Goal: Task Accomplishment & Management: Complete application form

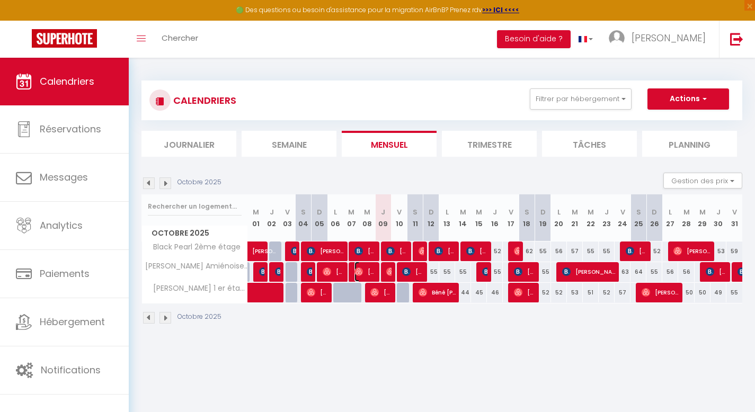
click at [372, 271] on span "[PERSON_NAME]" at bounding box center [364, 272] width 21 height 20
select select "OK"
select select "1"
select select "0"
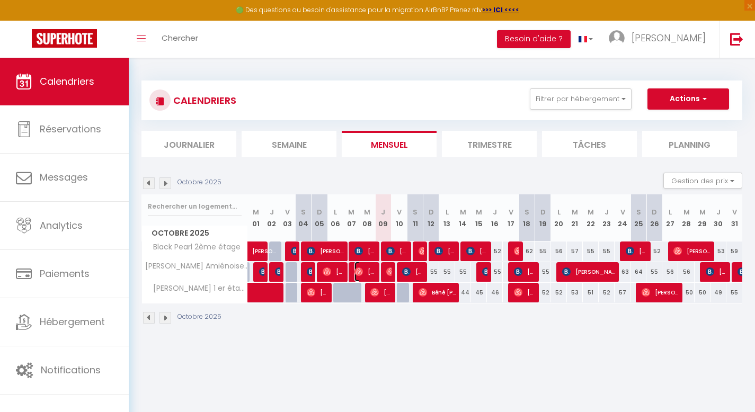
select select "1"
select select
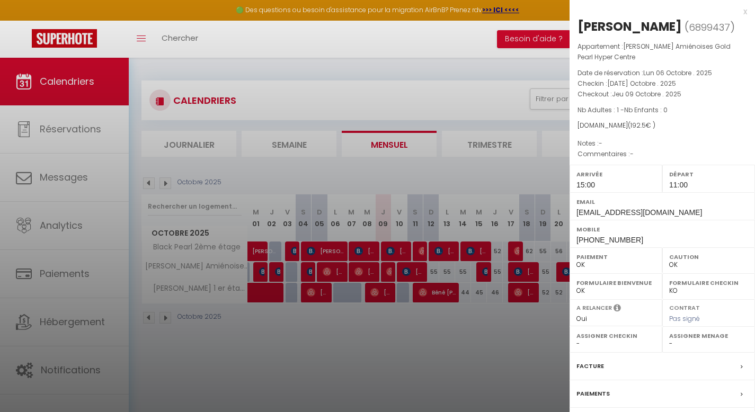
click at [460, 70] on div at bounding box center [377, 206] width 755 height 412
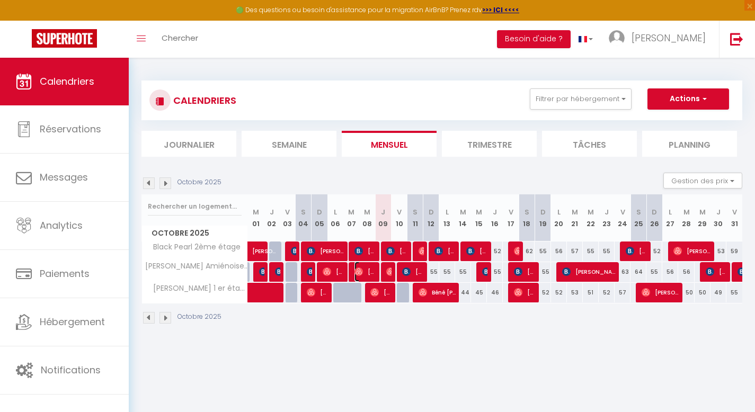
click at [364, 270] on span "[PERSON_NAME]" at bounding box center [364, 272] width 21 height 20
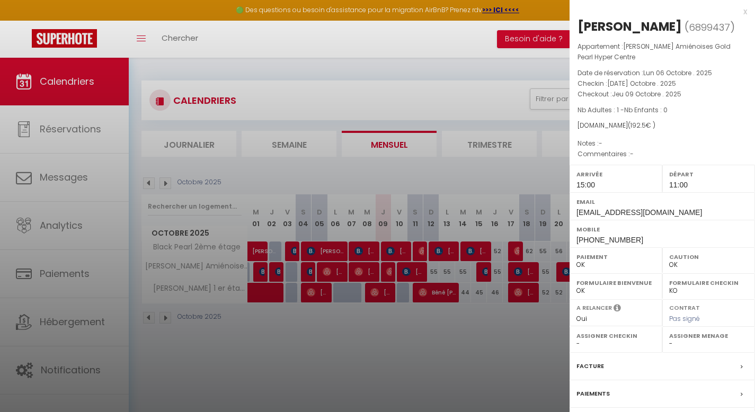
click at [623, 392] on div "Paiements" at bounding box center [662, 394] width 185 height 28
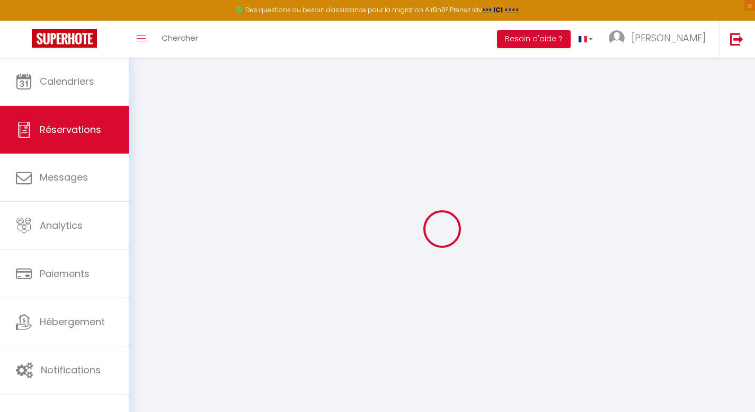
select select
checkbox input "false"
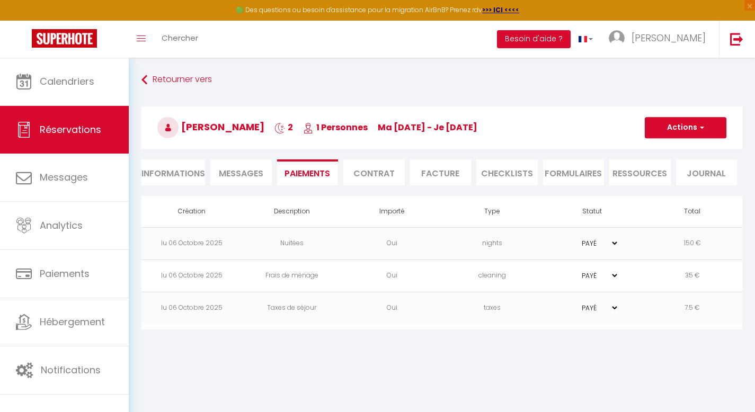
click at [181, 169] on li "Informations" at bounding box center [173, 172] width 64 height 26
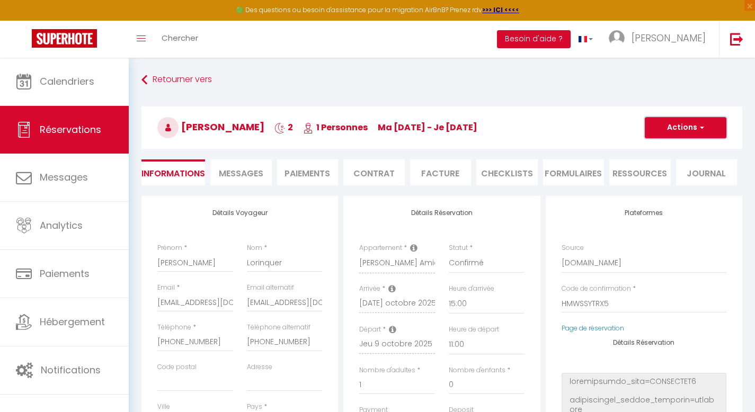
click at [704, 127] on span "button" at bounding box center [700, 128] width 6 height 10
click at [665, 163] on link "Dupliquer" at bounding box center [675, 165] width 84 height 14
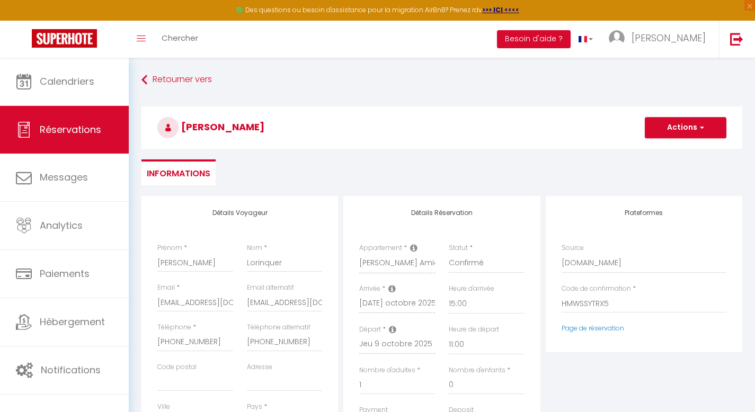
select select
type input "0"
select select
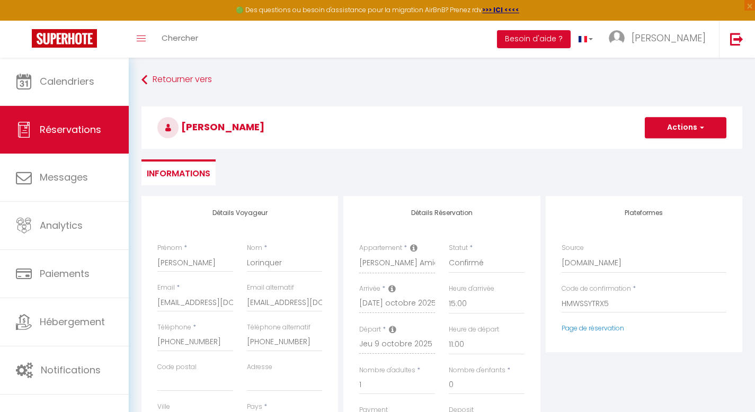
type input "Invalid Dateundefined"
select select
checkbox input "false"
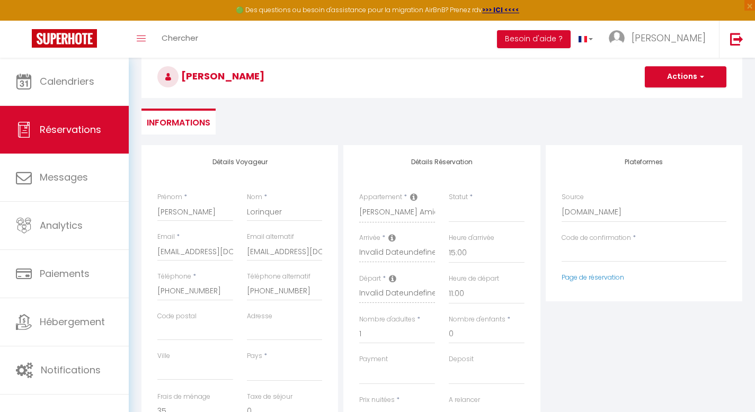
scroll to position [59, 0]
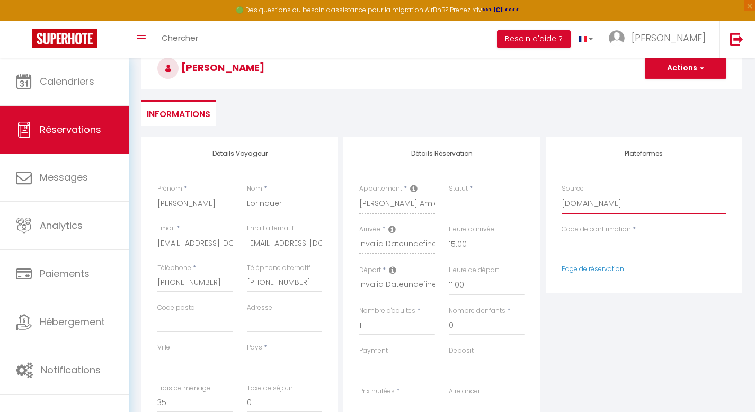
click at [590, 210] on select "Direct [DOMAIN_NAME] [DOMAIN_NAME] Chalet montagne Expedia Gite de [GEOGRAPHIC_…" at bounding box center [644, 204] width 165 height 20
select select "54"
select select
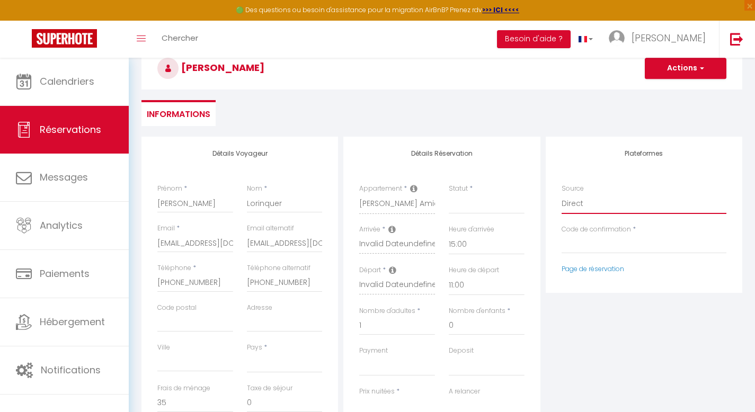
select select
checkbox input "false"
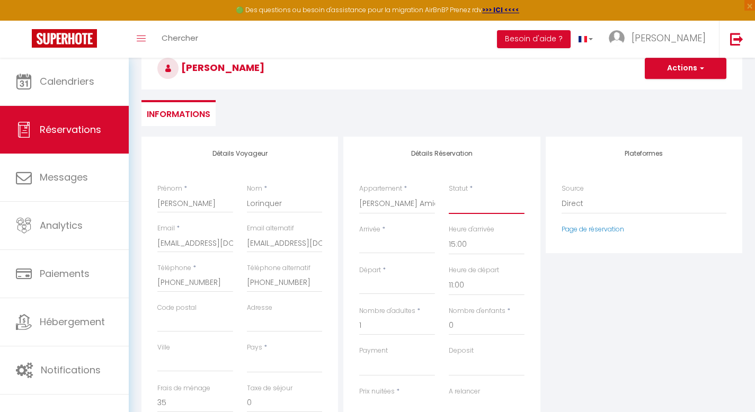
click at [487, 208] on select "Confirmé Non Confirmé [PERSON_NAME] par le voyageur No Show Request" at bounding box center [487, 204] width 76 height 20
select select "1"
select select
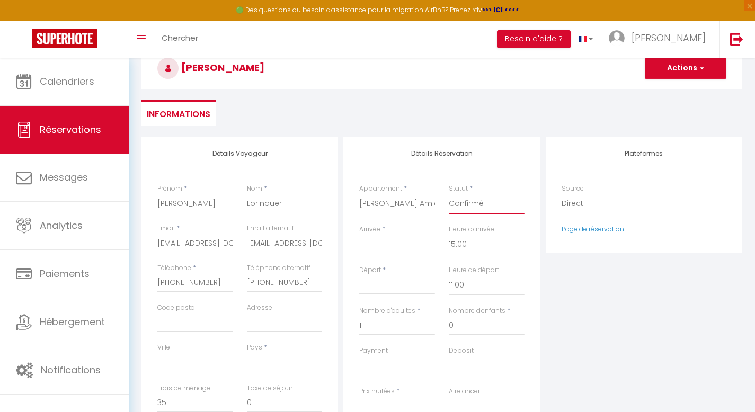
select select
checkbox input "false"
click at [402, 244] on input "Arrivée" at bounding box center [397, 245] width 76 height 14
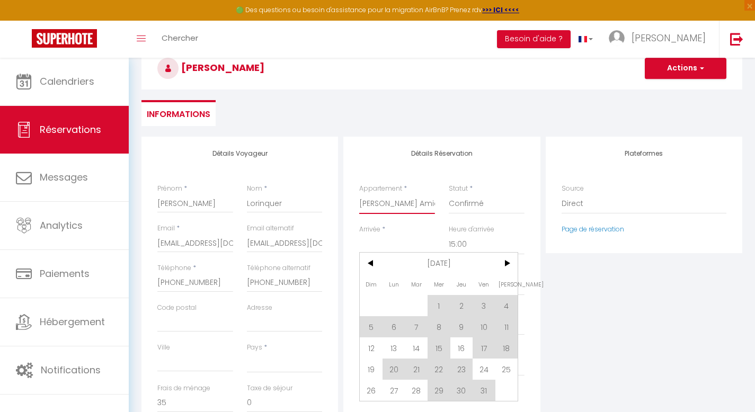
click at [418, 203] on select "[PERSON_NAME] Amiénoises Gold Pearl Hyper Centre [PERSON_NAME] 1 er étage Black…" at bounding box center [397, 204] width 76 height 20
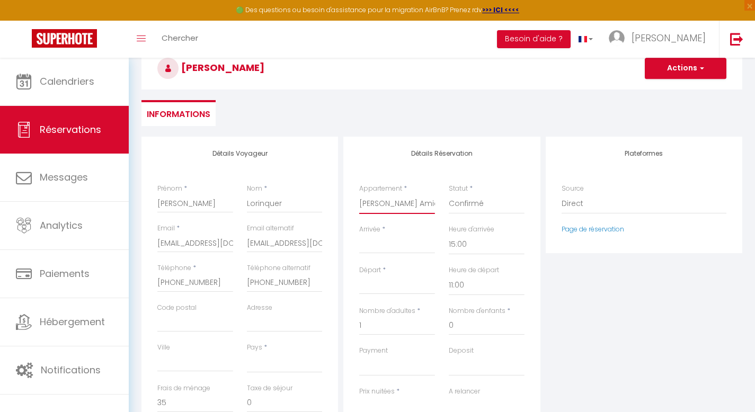
select select "5044"
select select
type input "0"
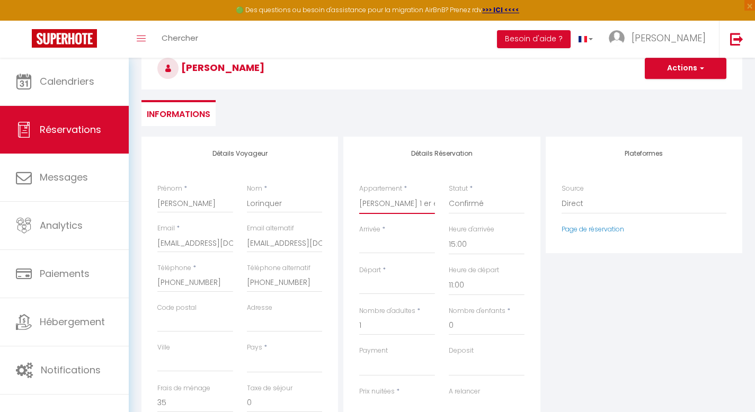
select select
checkbox input "false"
click at [404, 242] on input "Arrivée" at bounding box center [397, 245] width 76 height 14
click at [390, 248] on input "Arrivée" at bounding box center [397, 245] width 76 height 14
click at [365, 241] on input "Arrivée" at bounding box center [397, 245] width 76 height 14
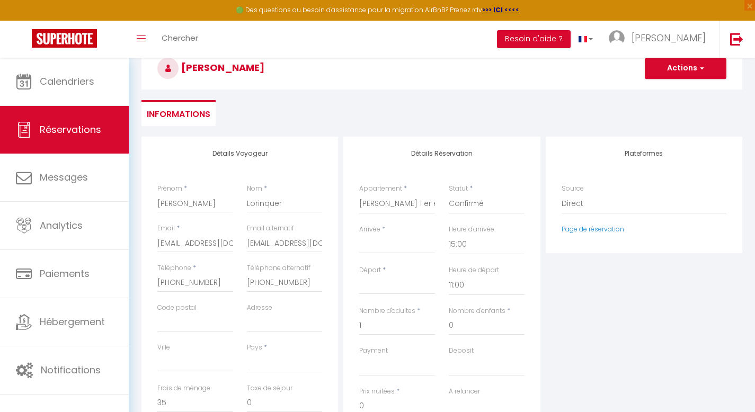
select select
checkbox input "false"
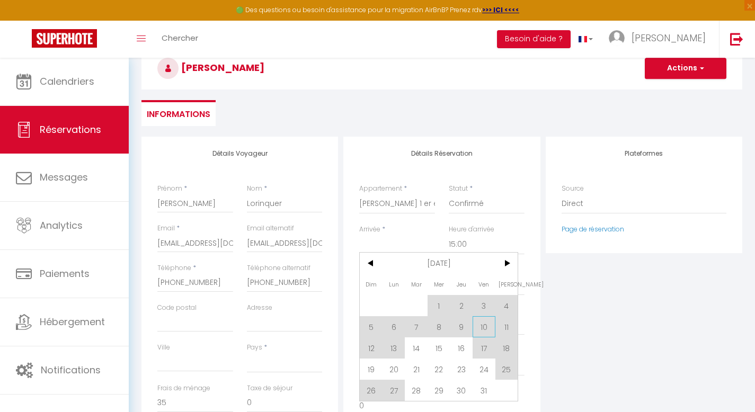
click at [487, 325] on span "10" at bounding box center [484, 326] width 23 height 21
click at [487, 325] on input "0" at bounding box center [487, 325] width 76 height 19
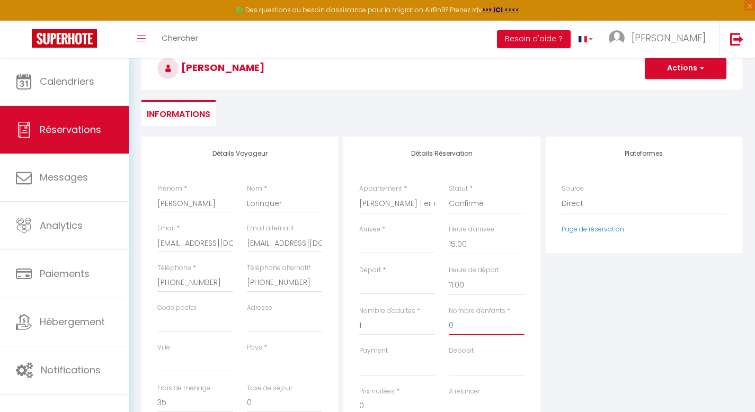
select select
checkbox input "false"
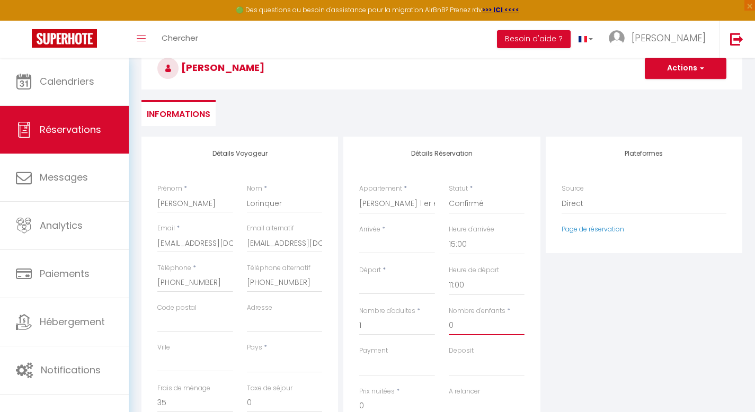
type input "Ven 10 Octobre 2025"
type input "[PERSON_NAME] 11 Octobre 2025"
click at [551, 328] on div "Plateformes Source Direct [DOMAIN_NAME] [DOMAIN_NAME] Chalet montagne Expedia G…" at bounding box center [644, 326] width 202 height 379
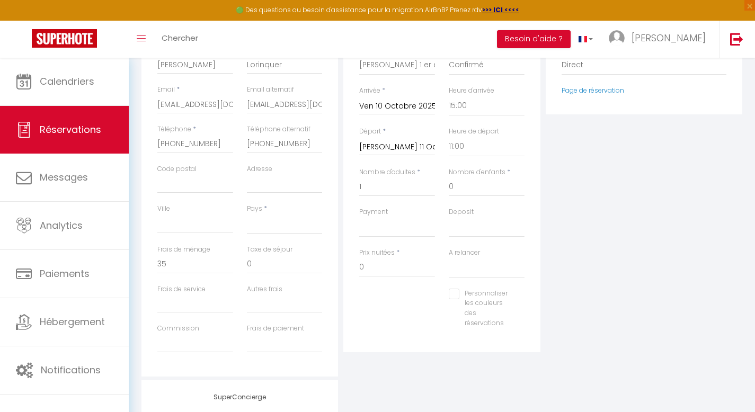
scroll to position [199, 0]
click at [411, 271] on input "0" at bounding box center [397, 266] width 76 height 19
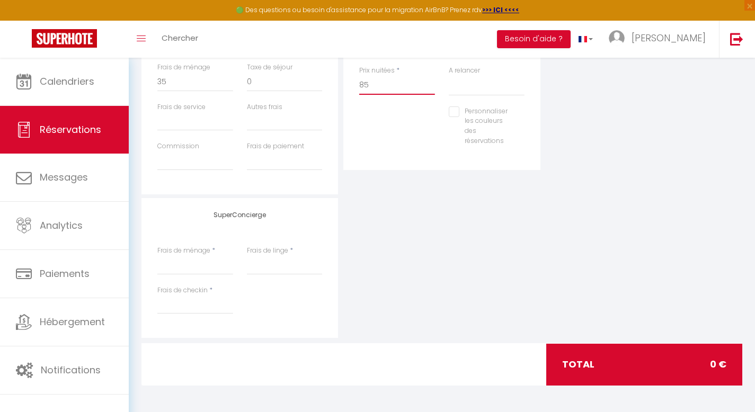
scroll to position [0, 0]
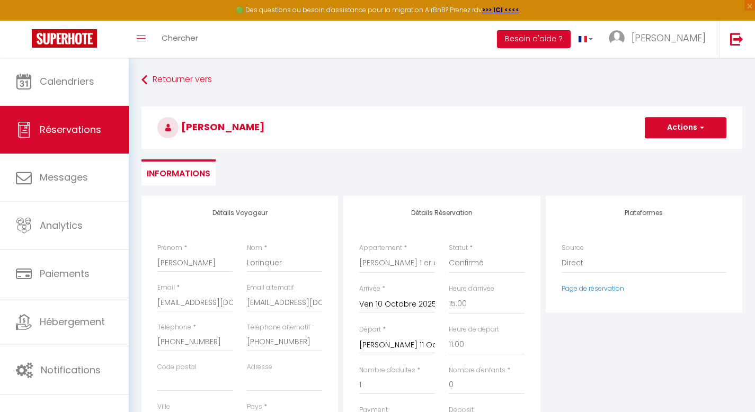
type input "85"
select select
type input "0"
select select
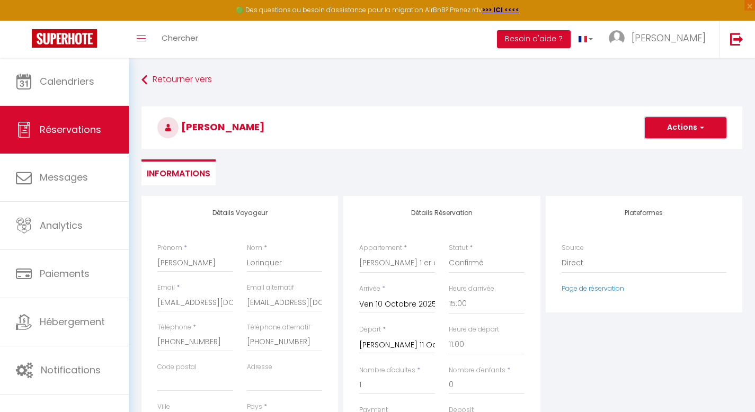
select select
checkbox input "false"
click at [695, 130] on button "Actions" at bounding box center [686, 127] width 82 height 21
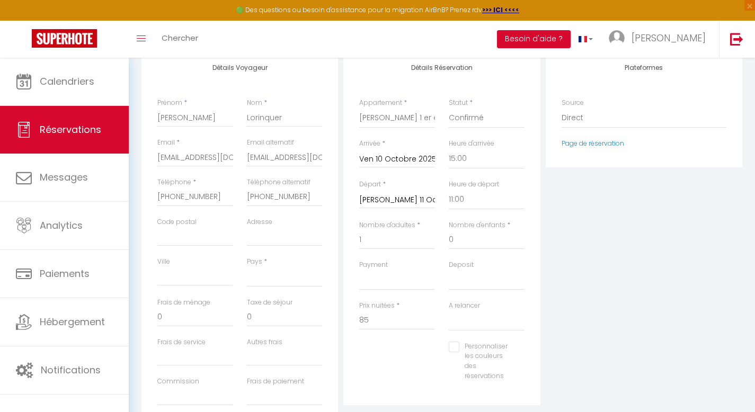
scroll to position [145, 0]
drag, startPoint x: 162, startPoint y: 155, endPoint x: 236, endPoint y: 165, distance: 75.4
click at [236, 165] on div "Email * [EMAIL_ADDRESS][DOMAIN_NAME]" at bounding box center [195, 158] width 90 height 40
type input "u"
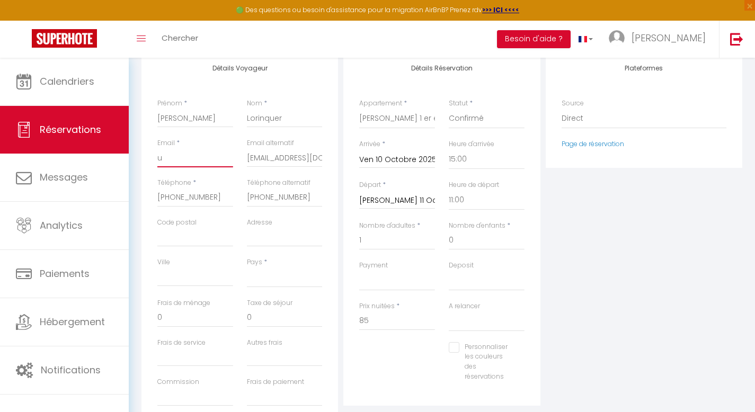
select select
checkbox input "false"
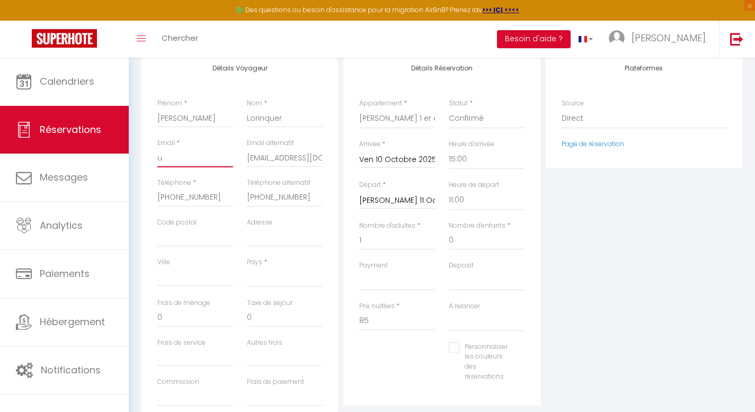
scroll to position [0, 0]
select select
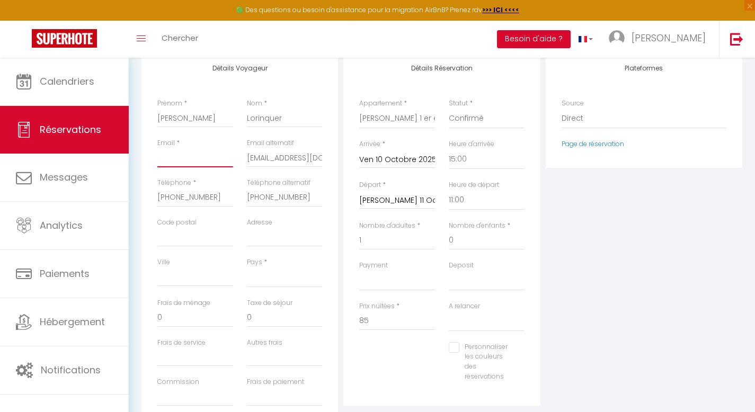
checkbox input "false"
drag, startPoint x: 246, startPoint y: 156, endPoint x: 333, endPoint y: 170, distance: 87.9
click at [333, 167] on div "Détails Voyageur Prénom * [PERSON_NAME] * Lorinquer Email * Email alternatif [E…" at bounding box center [239, 240] width 197 height 379
click at [178, 159] on input "Email client" at bounding box center [195, 157] width 76 height 19
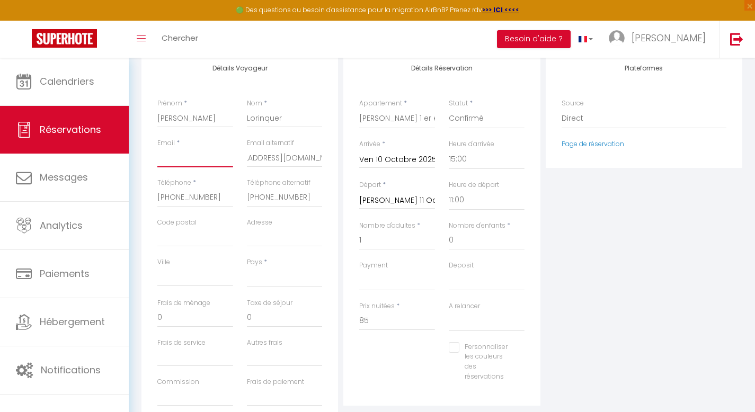
scroll to position [0, 0]
paste input "[EMAIL_ADDRESS][DOMAIN_NAME]"
type input "[EMAIL_ADDRESS][DOMAIN_NAME]"
select select
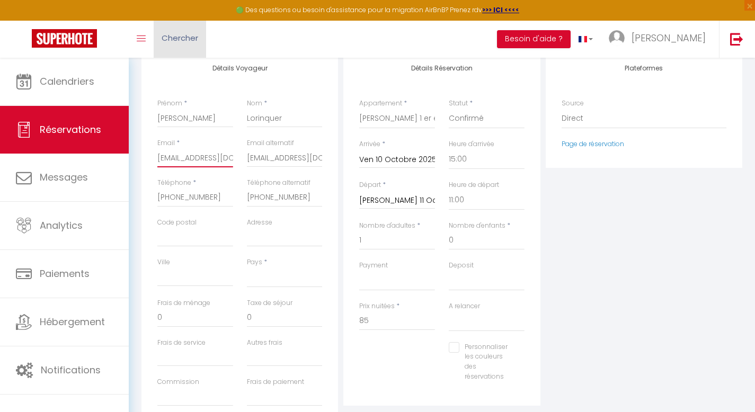
select select
checkbox input "false"
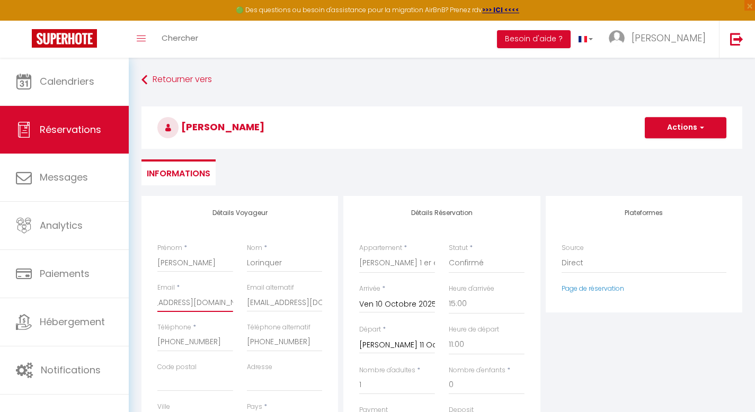
type input "[EMAIL_ADDRESS][DOMAIN_NAME]"
click at [697, 123] on button "Actions" at bounding box center [686, 127] width 82 height 21
click at [664, 151] on link "Enregistrer" at bounding box center [675, 151] width 84 height 14
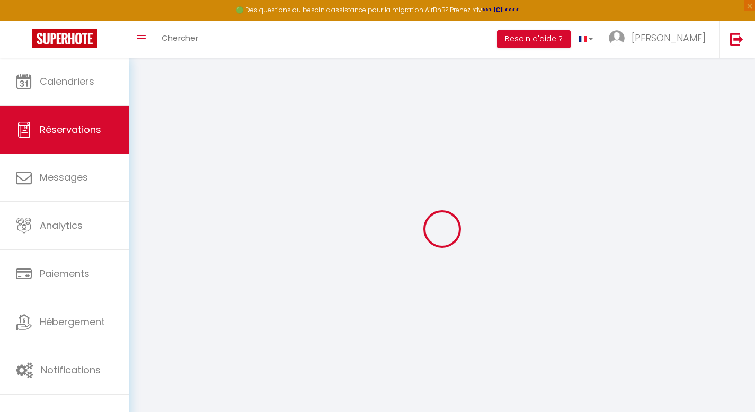
select select
checkbox input "false"
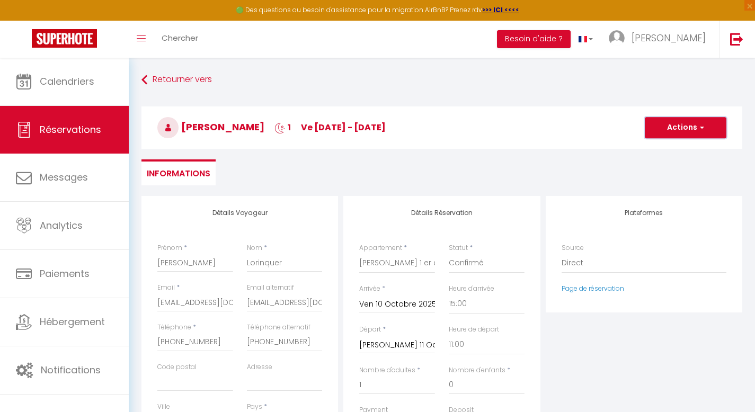
click at [684, 131] on button "Actions" at bounding box center [686, 127] width 82 height 21
click at [660, 149] on link "Enregistrer" at bounding box center [675, 151] width 84 height 14
select select
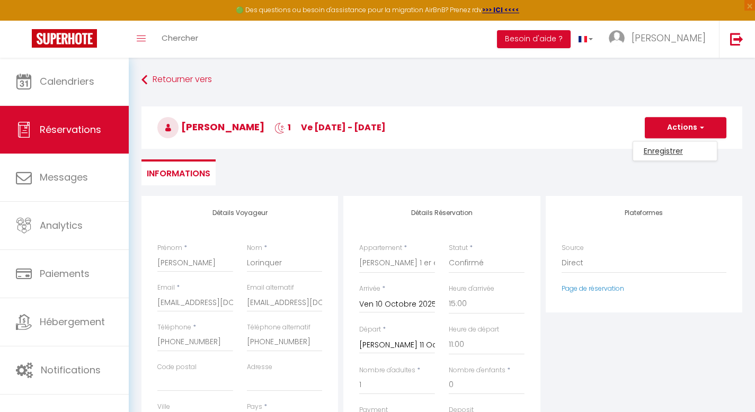
select select
checkbox input "false"
select select
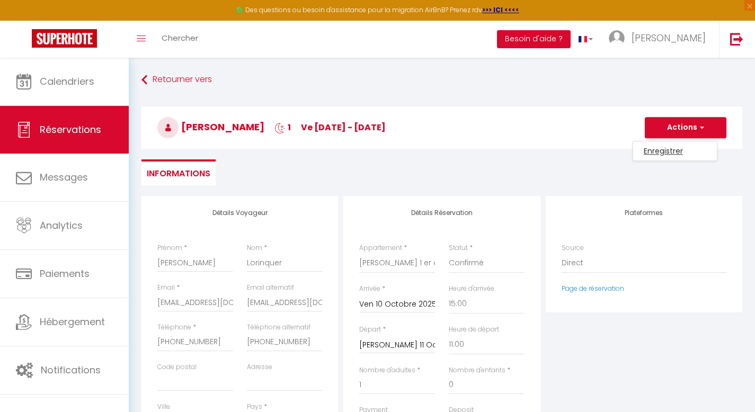
select select
checkbox input "false"
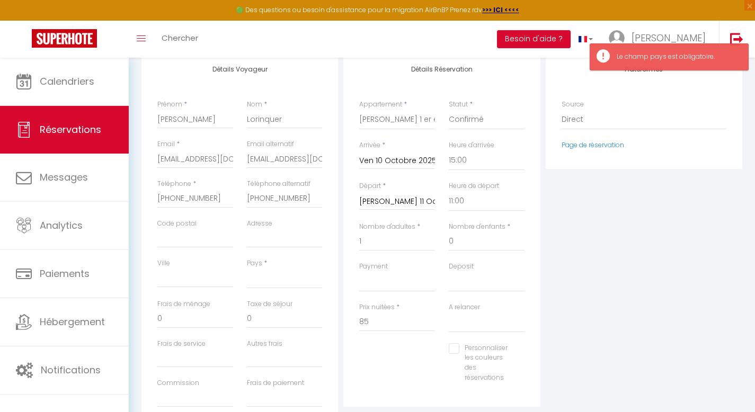
scroll to position [195, 0]
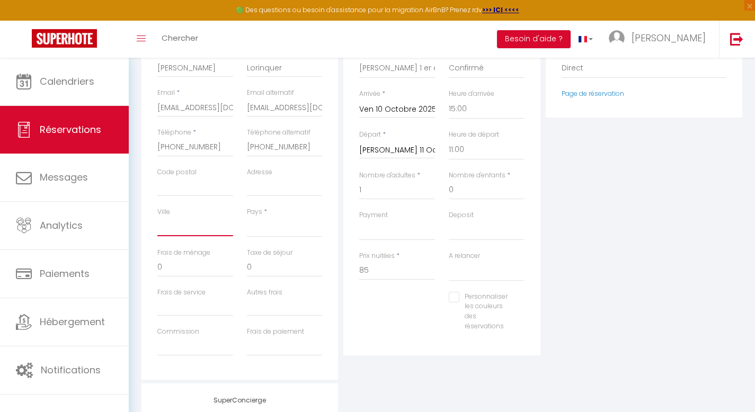
click at [197, 232] on input "Ville" at bounding box center [195, 226] width 76 height 19
type input "f"
select select
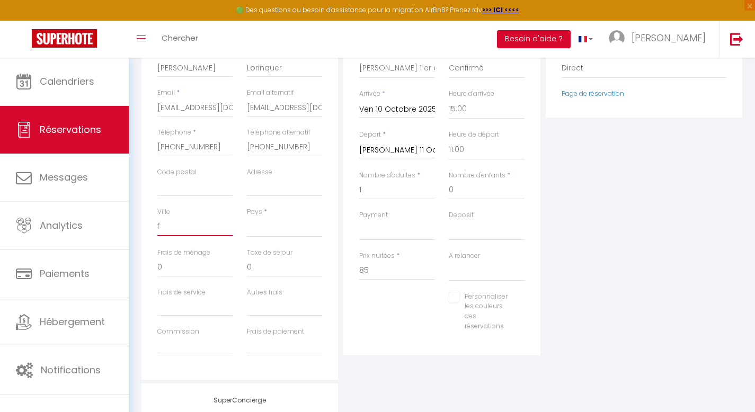
select select
checkbox input "false"
type input "fr"
select select
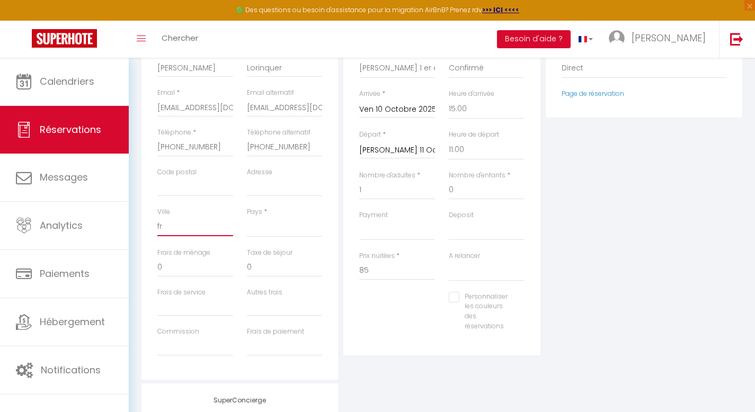
select select
checkbox input "false"
type input "f"
select select
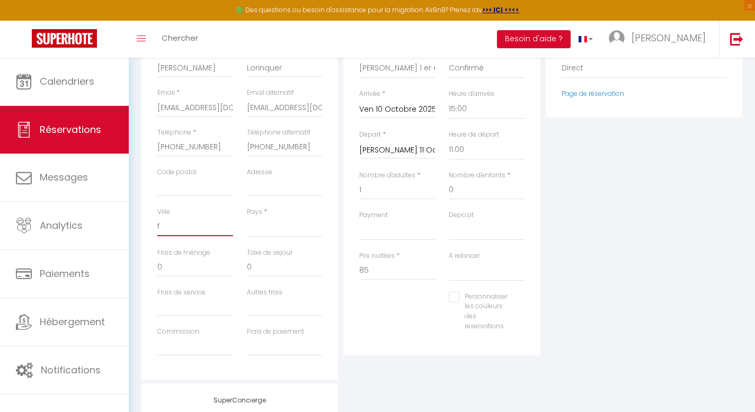
select select
checkbox input "false"
select select
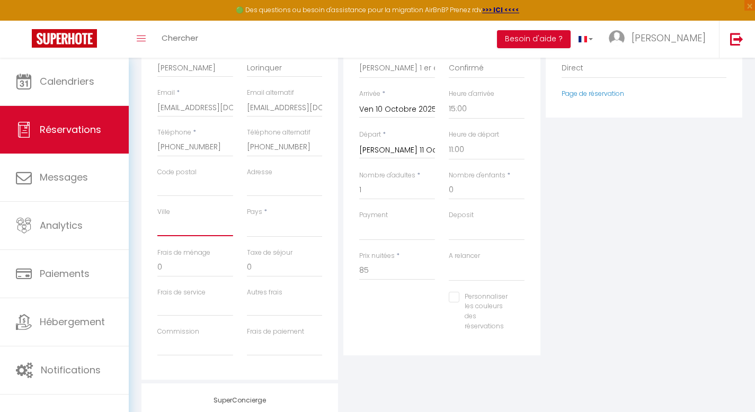
select select
checkbox input "false"
click at [259, 230] on select "[GEOGRAPHIC_DATA] [GEOGRAPHIC_DATA] [GEOGRAPHIC_DATA] [GEOGRAPHIC_DATA] [GEOGRA…" at bounding box center [285, 227] width 76 height 20
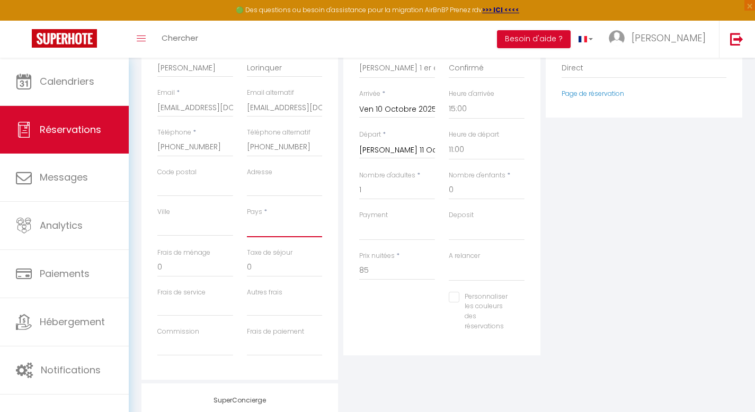
select select "FR"
select select
checkbox input "false"
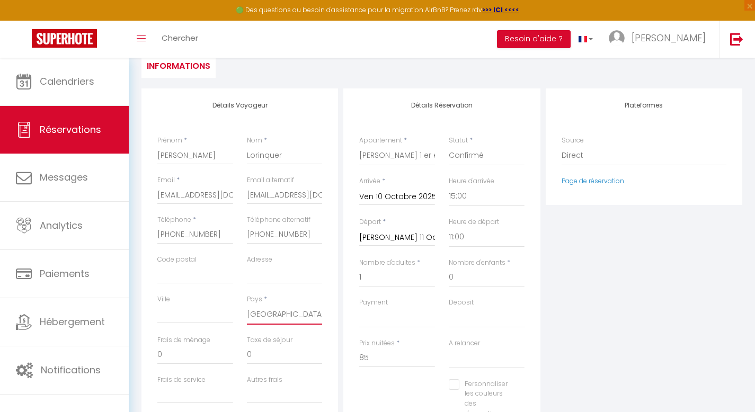
scroll to position [0, 0]
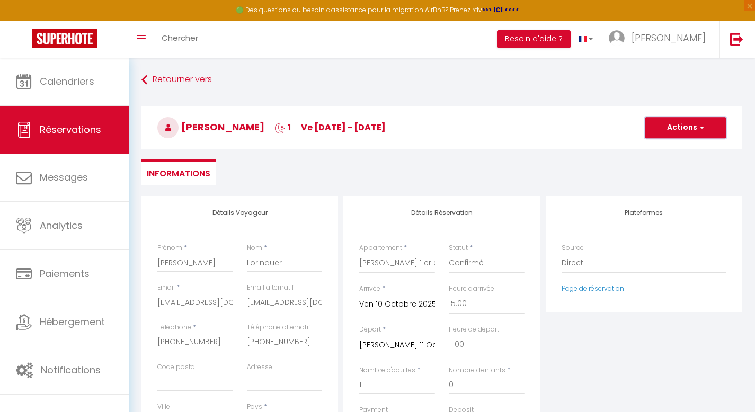
click at [687, 132] on button "Actions" at bounding box center [686, 127] width 82 height 21
click at [664, 148] on link "Enregistrer" at bounding box center [675, 151] width 84 height 14
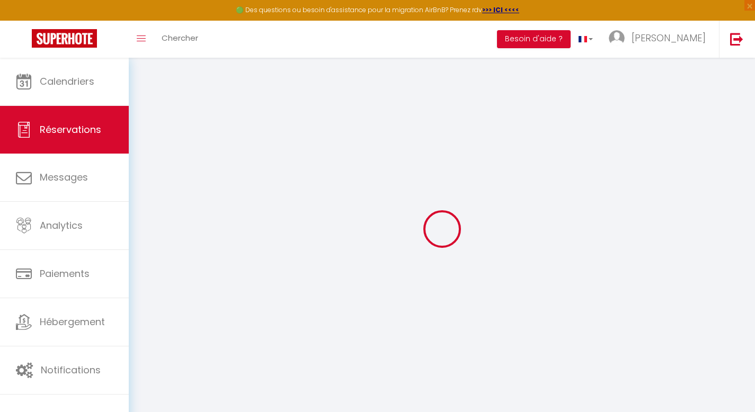
select select "not_cancelled"
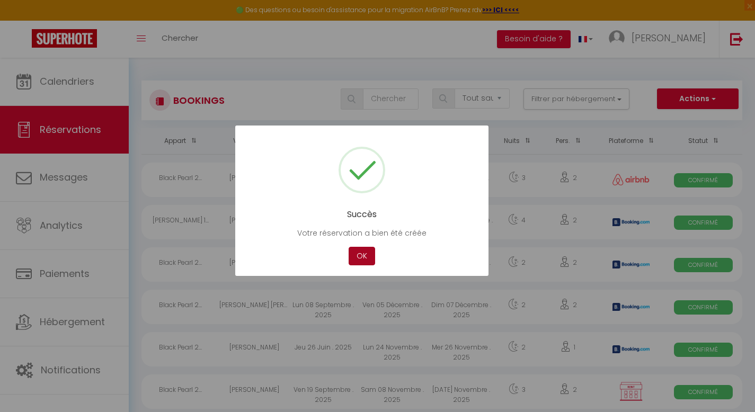
click at [358, 257] on button "OK" at bounding box center [362, 256] width 26 height 19
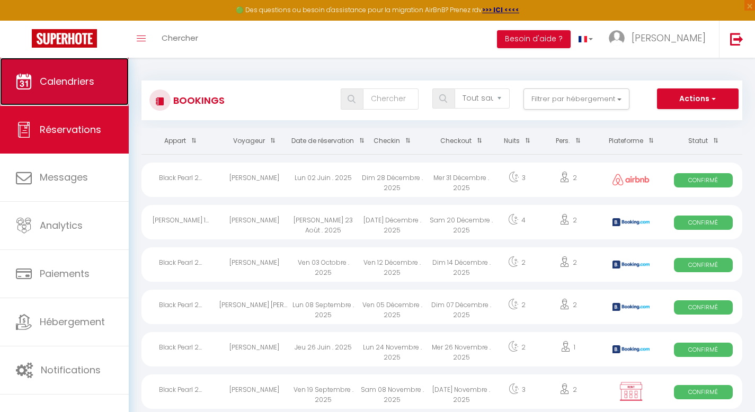
click at [72, 86] on span "Calendriers" at bounding box center [67, 81] width 55 height 13
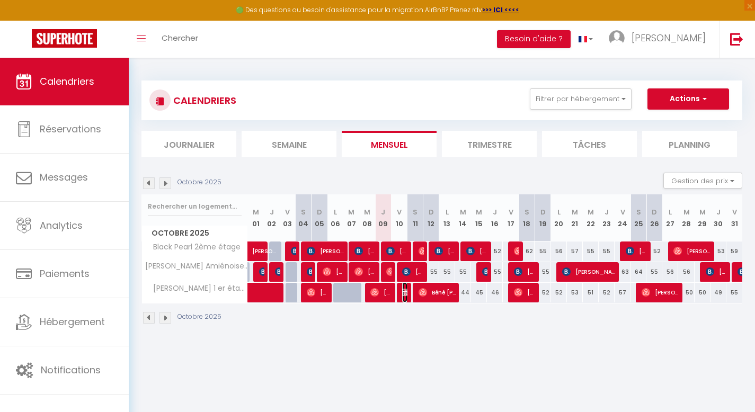
click at [404, 294] on img at bounding box center [406, 292] width 8 height 8
select select "OK"
select select "KO"
select select "0"
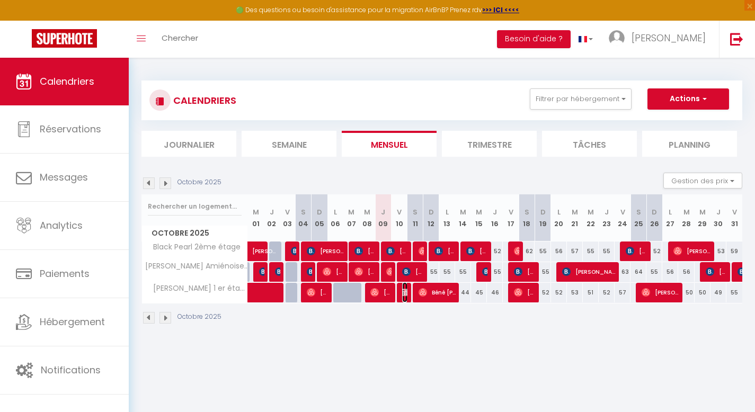
select select "1"
select select
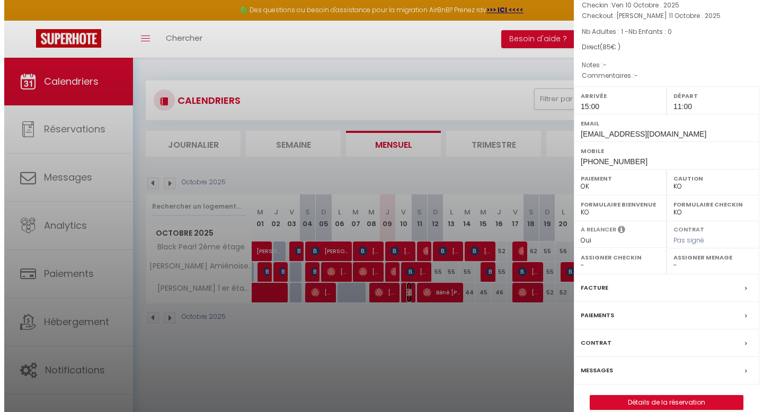
scroll to position [67, 0]
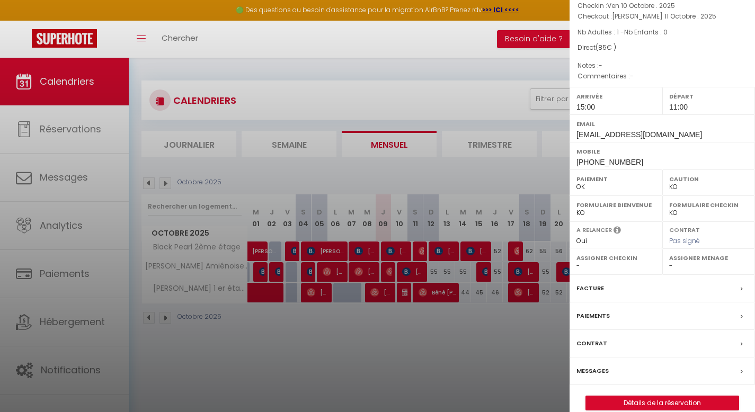
click at [623, 314] on div "Paiements" at bounding box center [662, 317] width 185 height 28
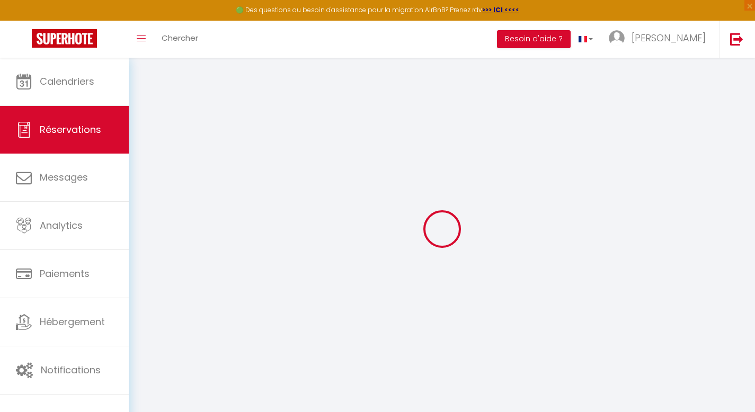
select select
select select "14"
checkbox input "false"
select select
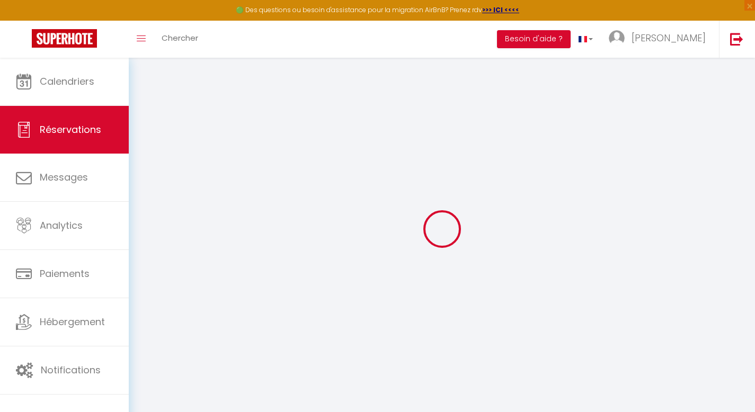
select select
checkbox input "false"
select select
checkbox input "false"
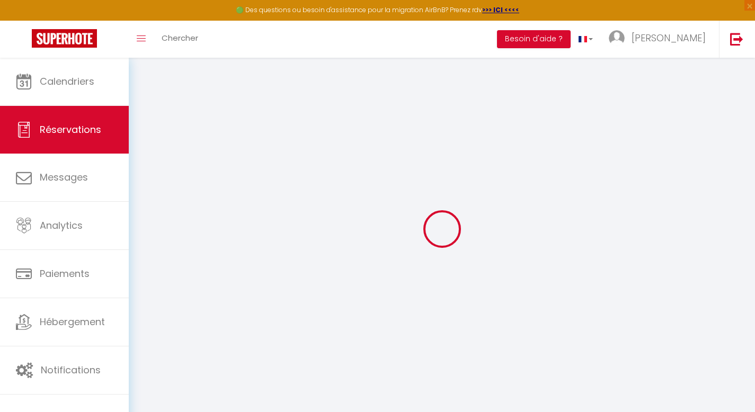
select select
checkbox input "false"
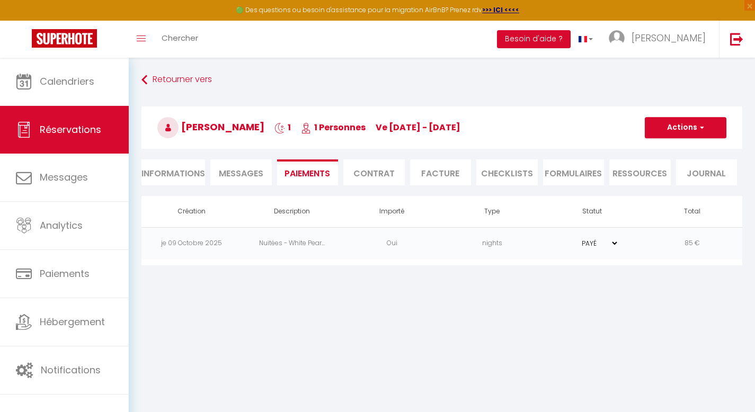
click at [372, 244] on td "Oui" at bounding box center [392, 243] width 100 height 32
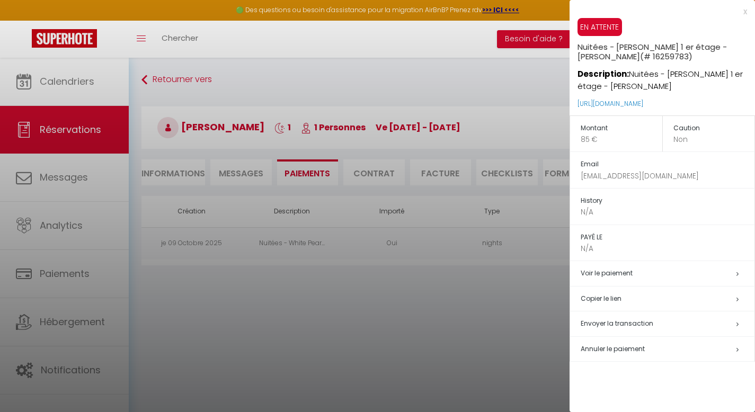
click at [606, 345] on span "Annuler le paiement" at bounding box center [613, 348] width 64 height 9
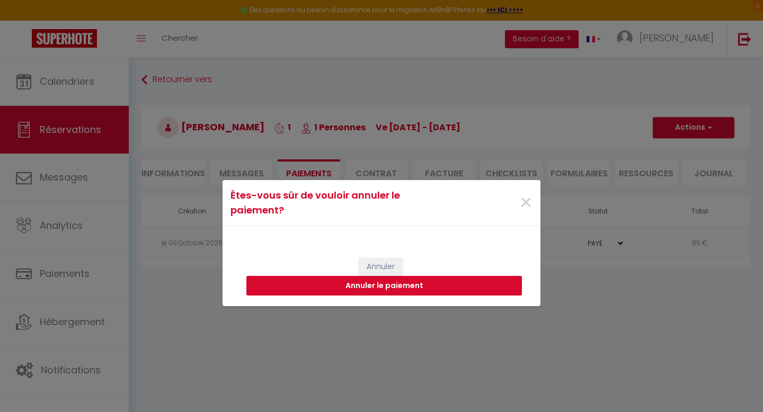
click at [469, 285] on button "Annuler le paiement" at bounding box center [383, 286] width 275 height 20
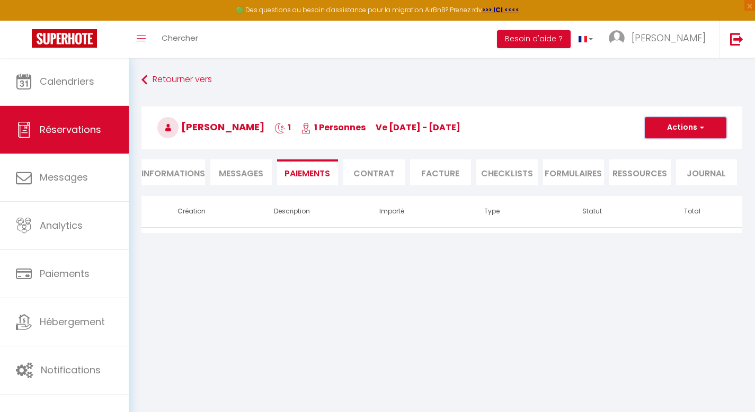
click at [707, 132] on button "Actions" at bounding box center [686, 127] width 82 height 21
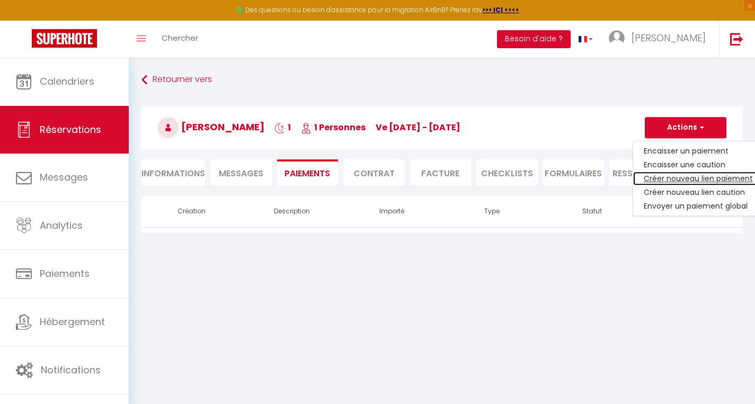
click at [690, 174] on link "Créer nouveau lien paiement" at bounding box center [698, 179] width 130 height 14
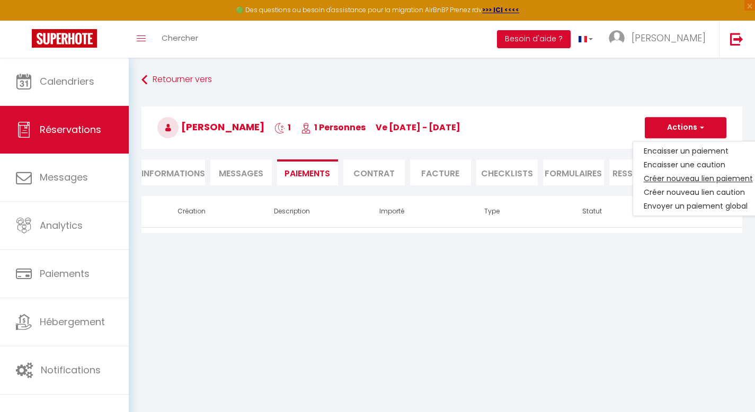
select select "nights"
type input "[EMAIL_ADDRESS][DOMAIN_NAME]"
select select "812"
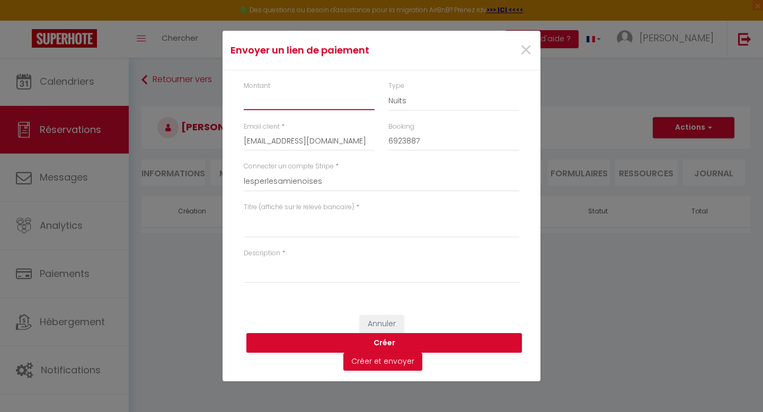
click at [323, 104] on input "Montant" at bounding box center [309, 100] width 131 height 19
type input "85"
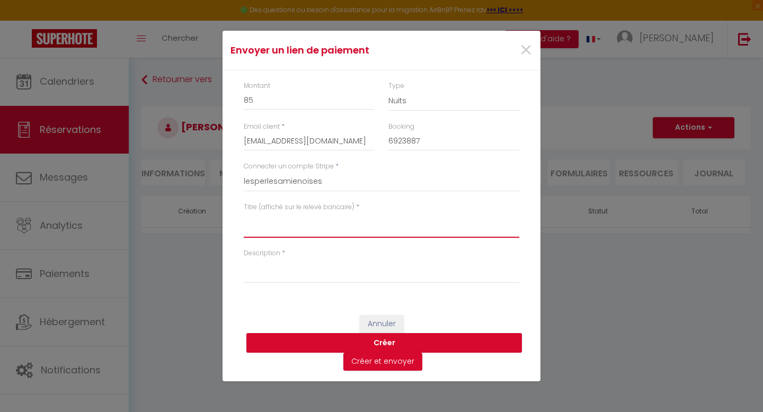
click at [307, 223] on textarea "Titre (affiché sur le relevé bancaire)" at bounding box center [381, 224] width 275 height 25
drag, startPoint x: 425, startPoint y: 221, endPoint x: 232, endPoint y: 226, distance: 192.9
click at [232, 226] on div "Montant 85 Type Nuits Frais de ménage Taxe de séjour Autre Email client * [EMAI…" at bounding box center [382, 187] width 318 height 234
type textarea "Réservation Whitepearl du 10 au 11 Octobre 2025"
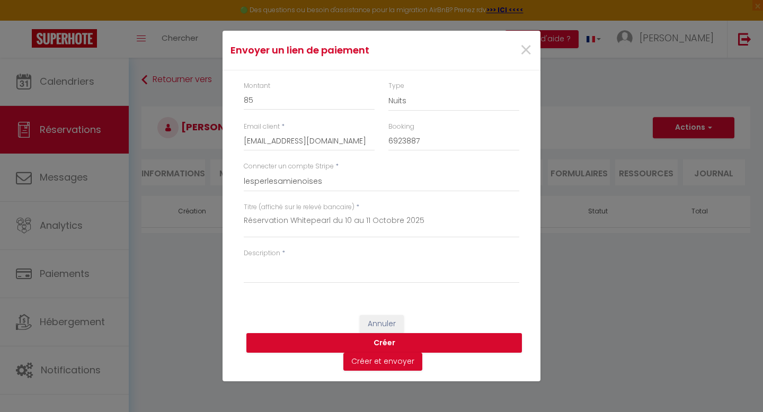
click at [232, 226] on div "Montant 85 Type Nuits Frais de ménage Taxe de séjour Autre Email client * [EMAI…" at bounding box center [382, 187] width 318 height 234
drag, startPoint x: 245, startPoint y: 219, endPoint x: 429, endPoint y: 228, distance: 184.6
click at [429, 228] on textarea "Réservation Whitepearl du 10 au 11 Octobre 2025" at bounding box center [381, 224] width 275 height 25
click at [301, 271] on textarea "Description" at bounding box center [381, 270] width 275 height 25
paste textarea "Réservation Whitepearl du 10 au 11 Octobre 2025"
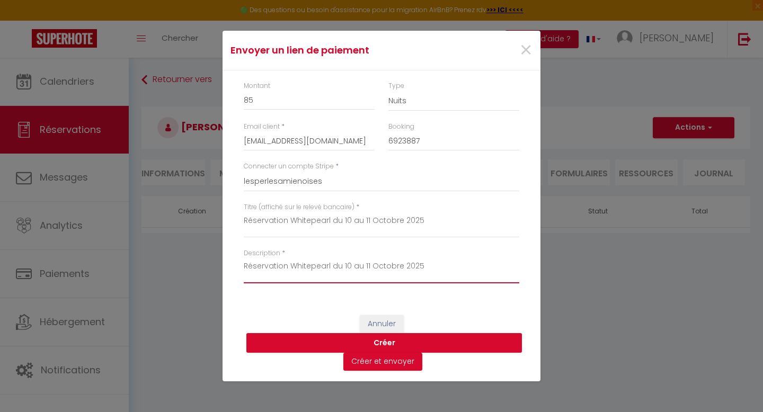
type textarea "Réservation Whitepearl du 10 au 11 Octobre 2025"
click at [651, 316] on div "Envoyer un [PERSON_NAME] × Montant 85 Type Nuits Frais de ménage Taxe de séjour…" at bounding box center [381, 206] width 763 height 412
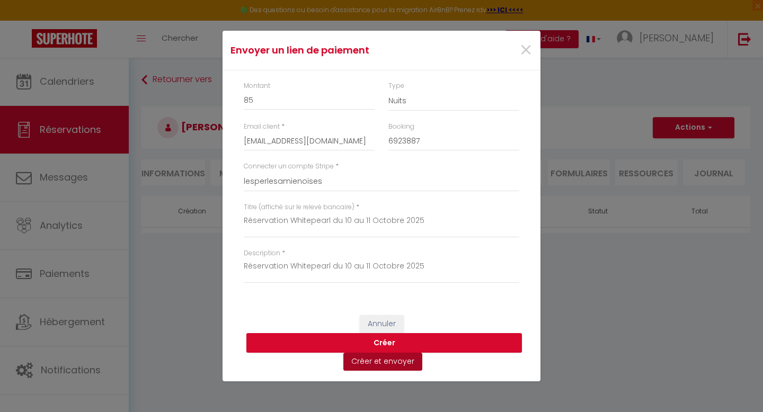
click at [403, 361] on button "Créer et envoyer" at bounding box center [382, 362] width 79 height 18
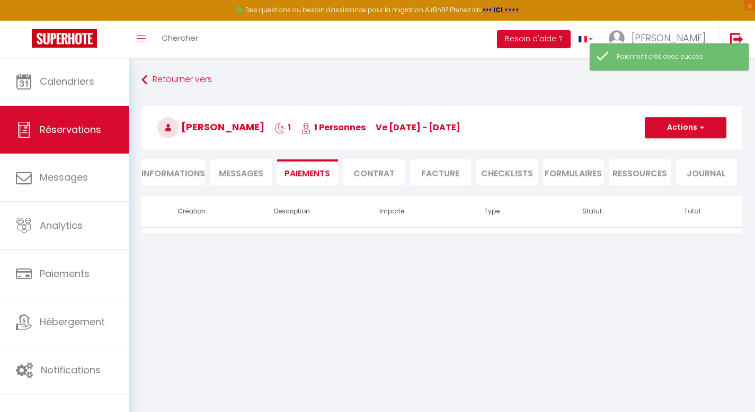
select select "fr"
type input "[EMAIL_ADDRESS][DOMAIN_NAME]"
type input "Demande de paiement"
type textarea "Bonjour, Nous vous invitons à cliquer sur le lien ci-dessous pour effectuer le …"
select select "0"
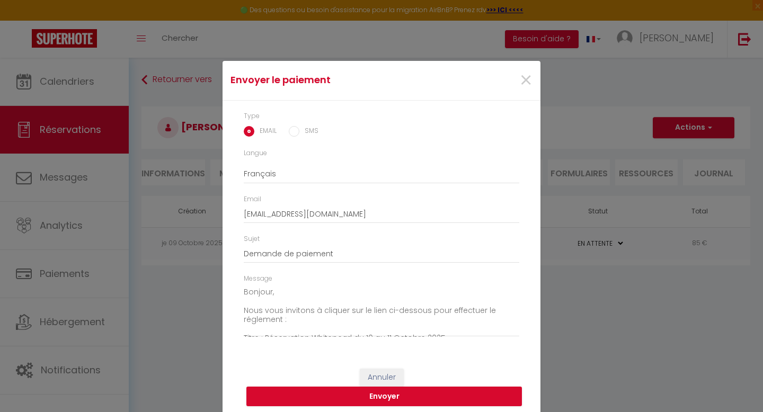
scroll to position [9, 0]
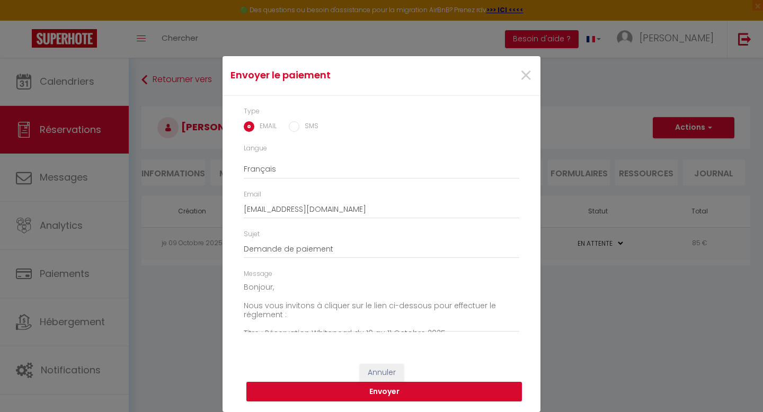
click at [290, 128] on input "SMS" at bounding box center [294, 126] width 11 height 11
radio input "true"
radio input "false"
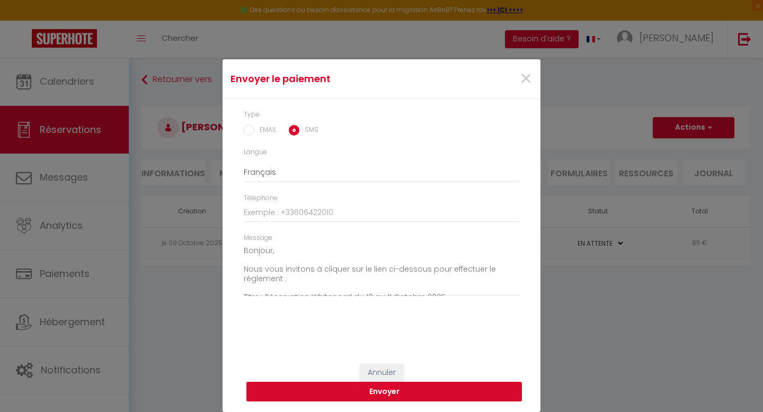
scroll to position [7, 0]
click at [247, 129] on input "EMAIL" at bounding box center [249, 130] width 11 height 11
radio input "true"
radio input "false"
type input "[EMAIL_ADDRESS][DOMAIN_NAME]"
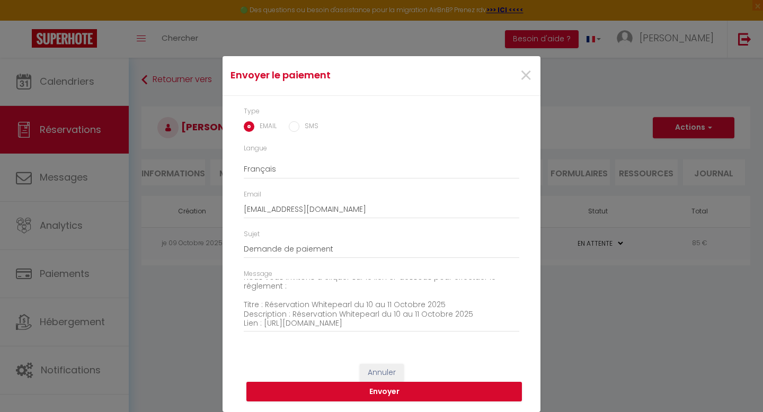
scroll to position [0, 0]
click at [401, 392] on button "Envoyer" at bounding box center [383, 392] width 275 height 20
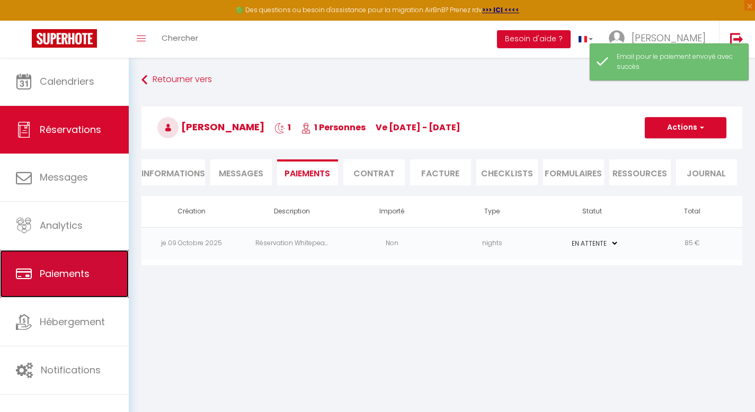
click at [49, 283] on link "Paiements" at bounding box center [64, 274] width 129 height 48
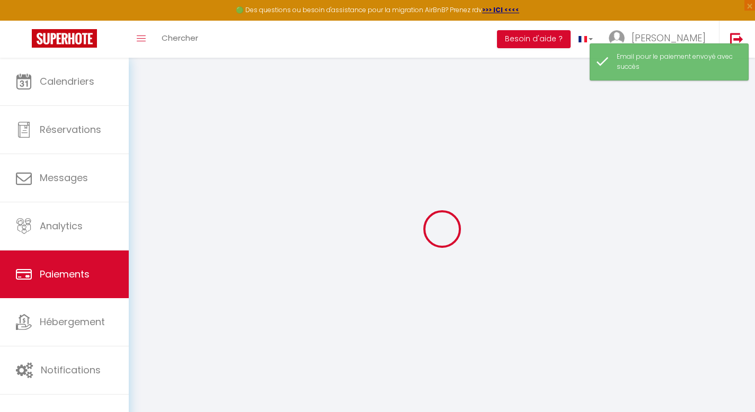
select select "2"
select select "0"
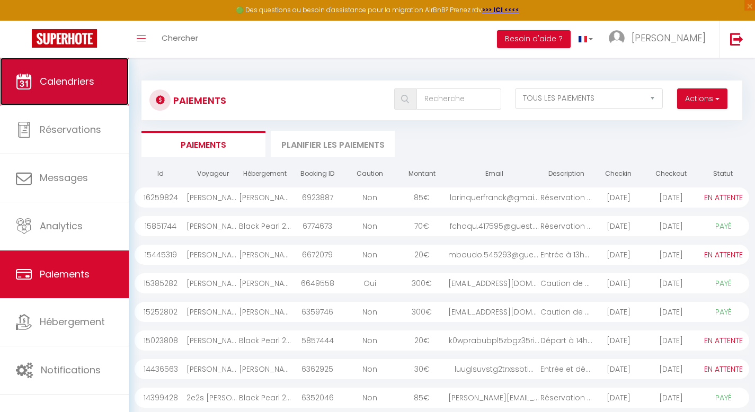
click at [95, 86] on link "Calendriers" at bounding box center [64, 82] width 129 height 48
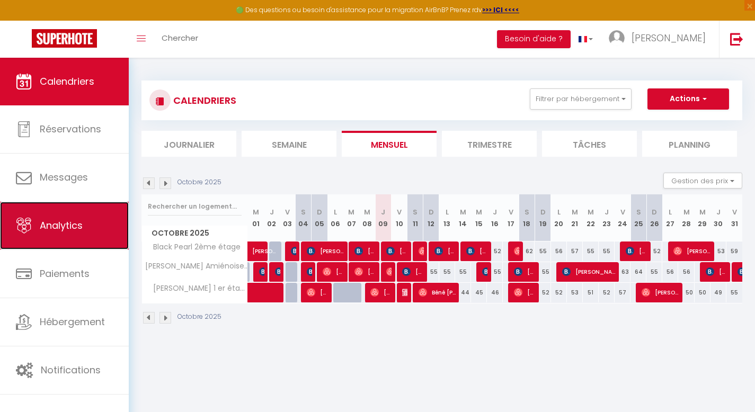
click at [74, 232] on span "Analytics" at bounding box center [61, 225] width 43 height 13
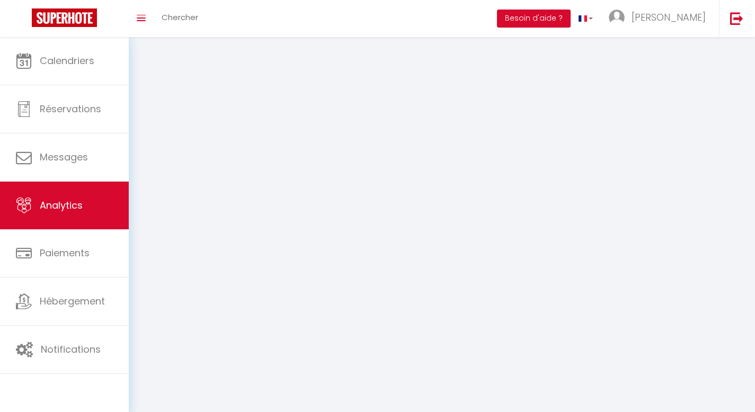
select select "2025"
select select "10"
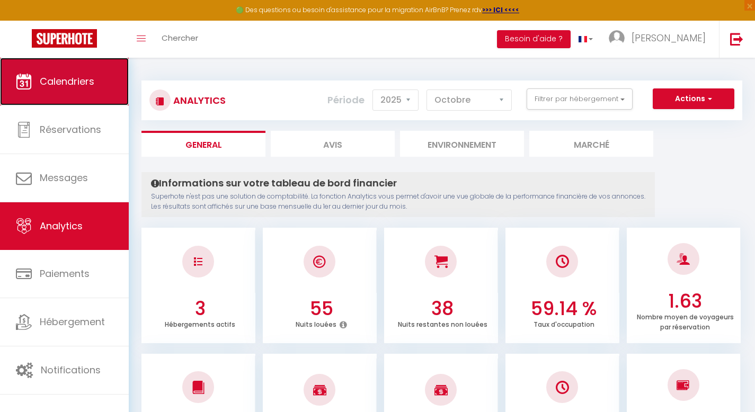
click at [60, 94] on link "Calendriers" at bounding box center [64, 82] width 129 height 48
